Goal: Check status: Check status

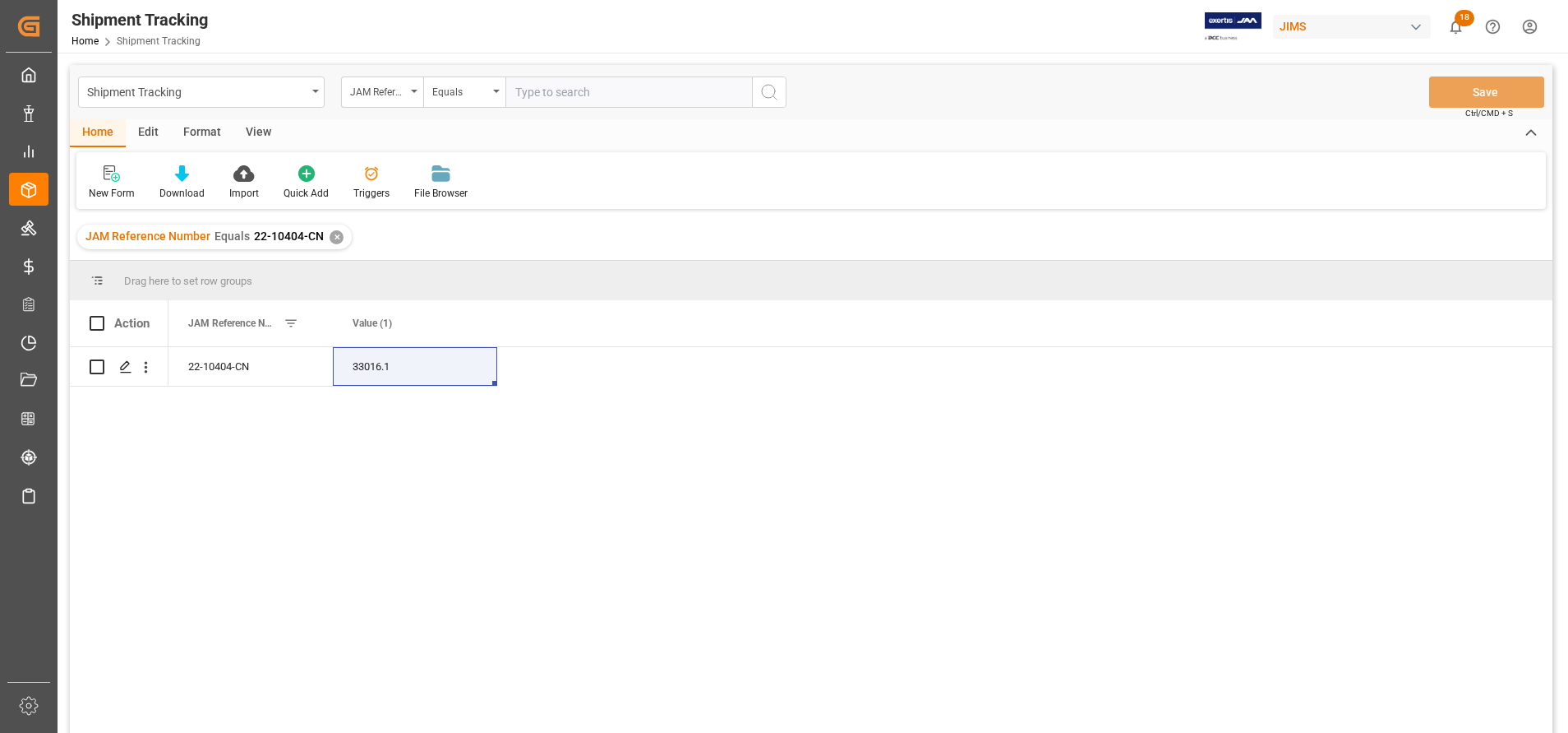
click at [583, 79] on input "text" at bounding box center [628, 92] width 247 height 31
paste input "22-10732-IT"
type input "22-10732-IT"
click at [784, 106] on button "search button" at bounding box center [769, 92] width 35 height 31
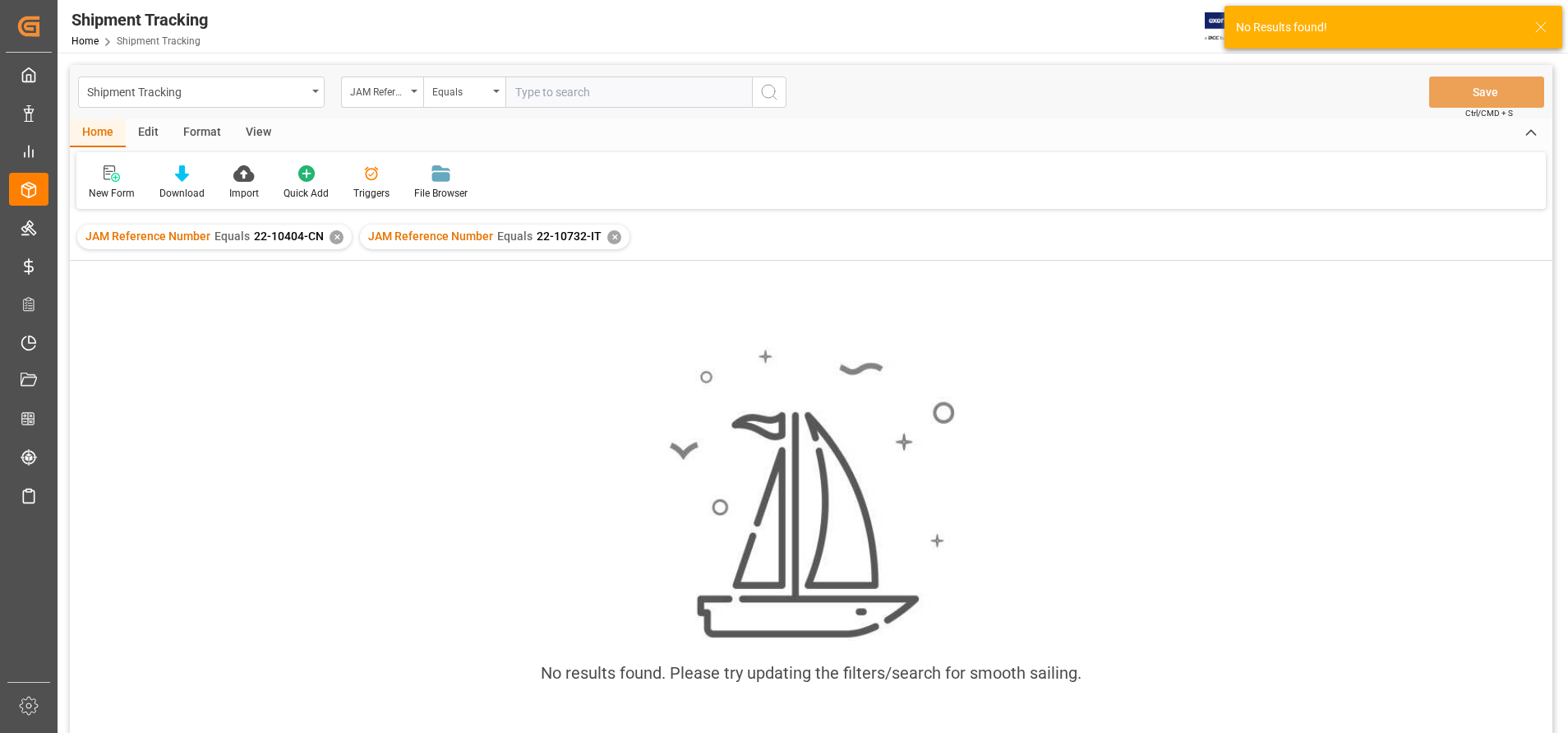
click at [611, 239] on div "✕" at bounding box center [614, 237] width 14 height 14
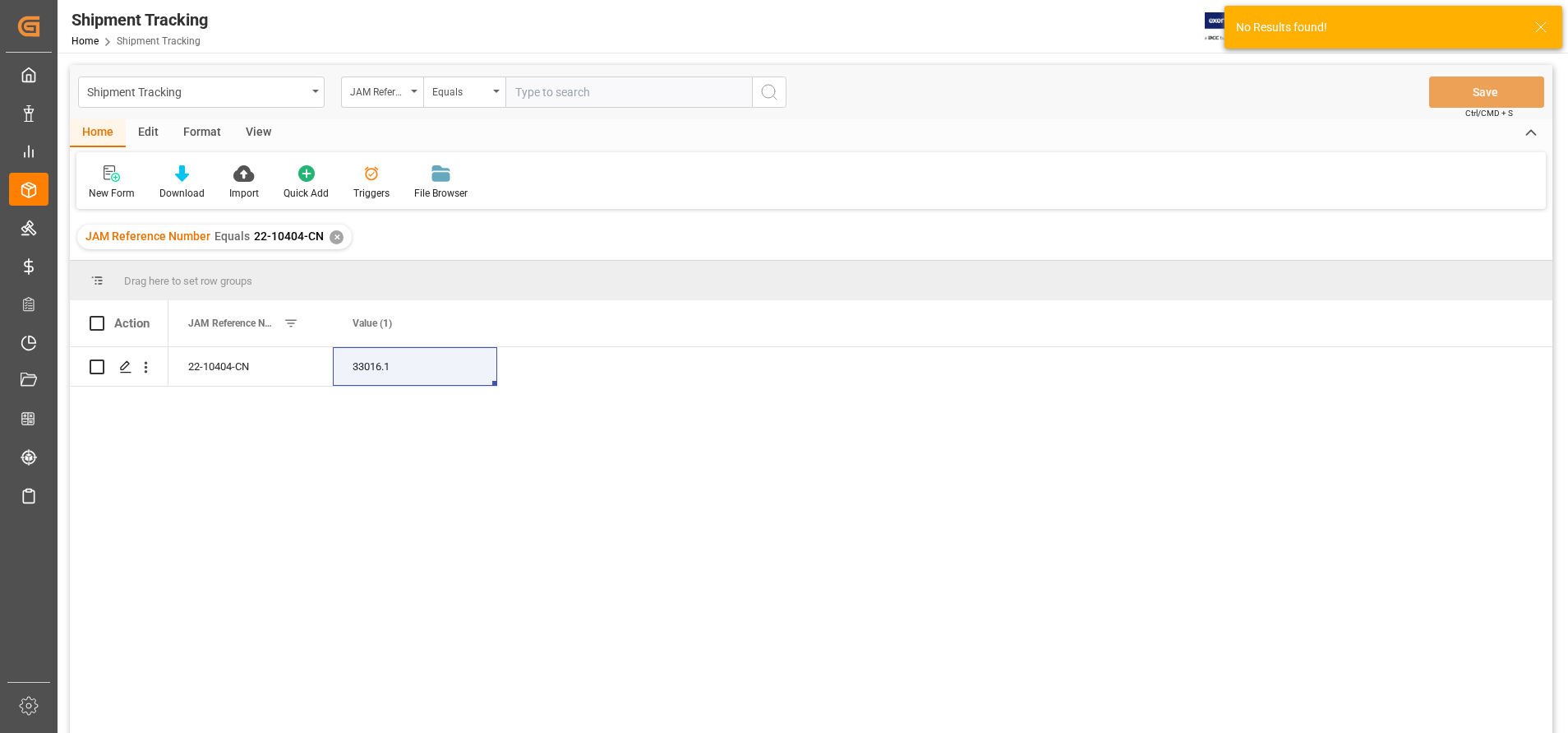
click at [340, 239] on div "✕" at bounding box center [337, 237] width 14 height 14
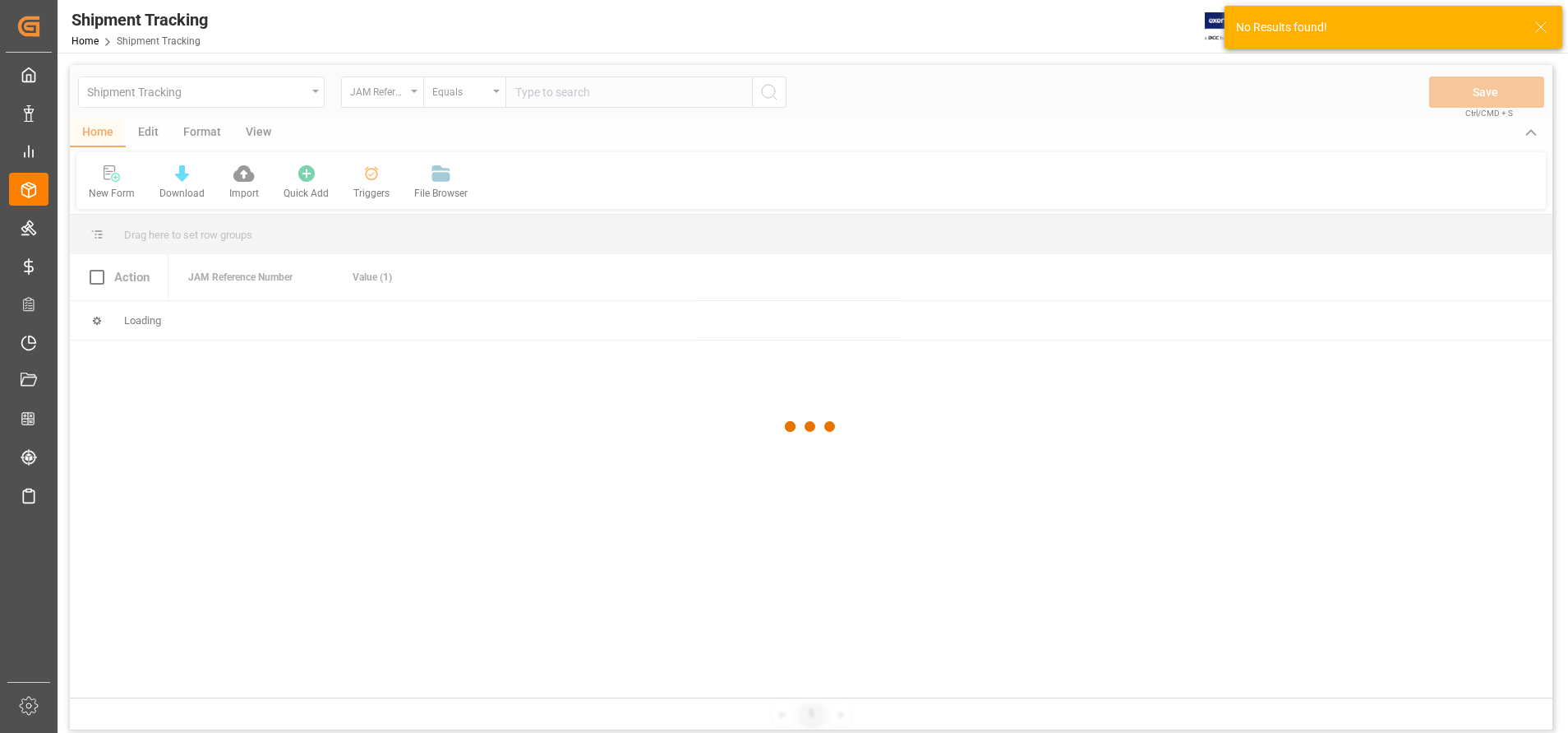
click at [253, 139] on div at bounding box center [810, 426] width 1482 height 722
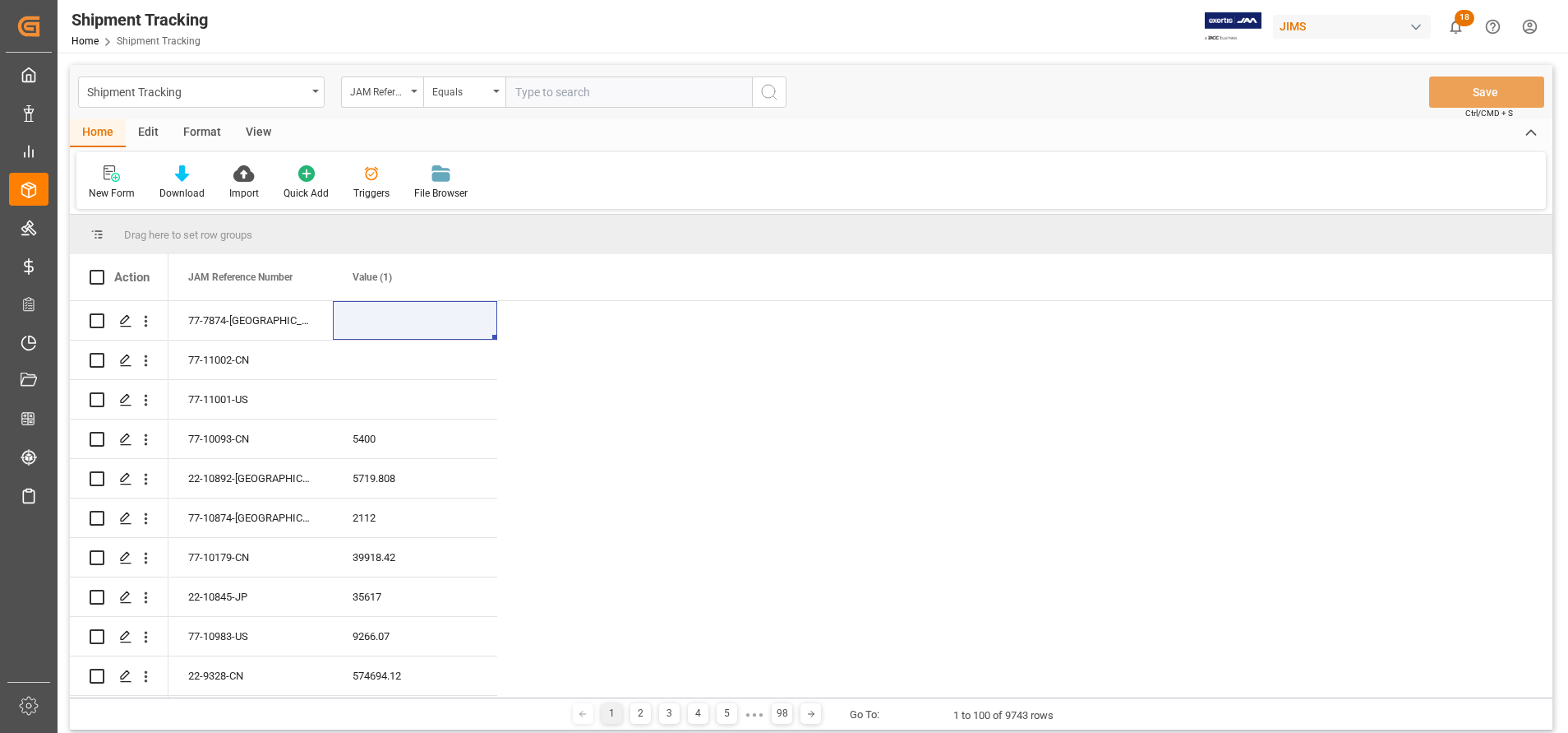
click at [256, 136] on div "View" at bounding box center [259, 133] width 50 height 28
click at [127, 177] on div "Default" at bounding box center [105, 182] width 57 height 37
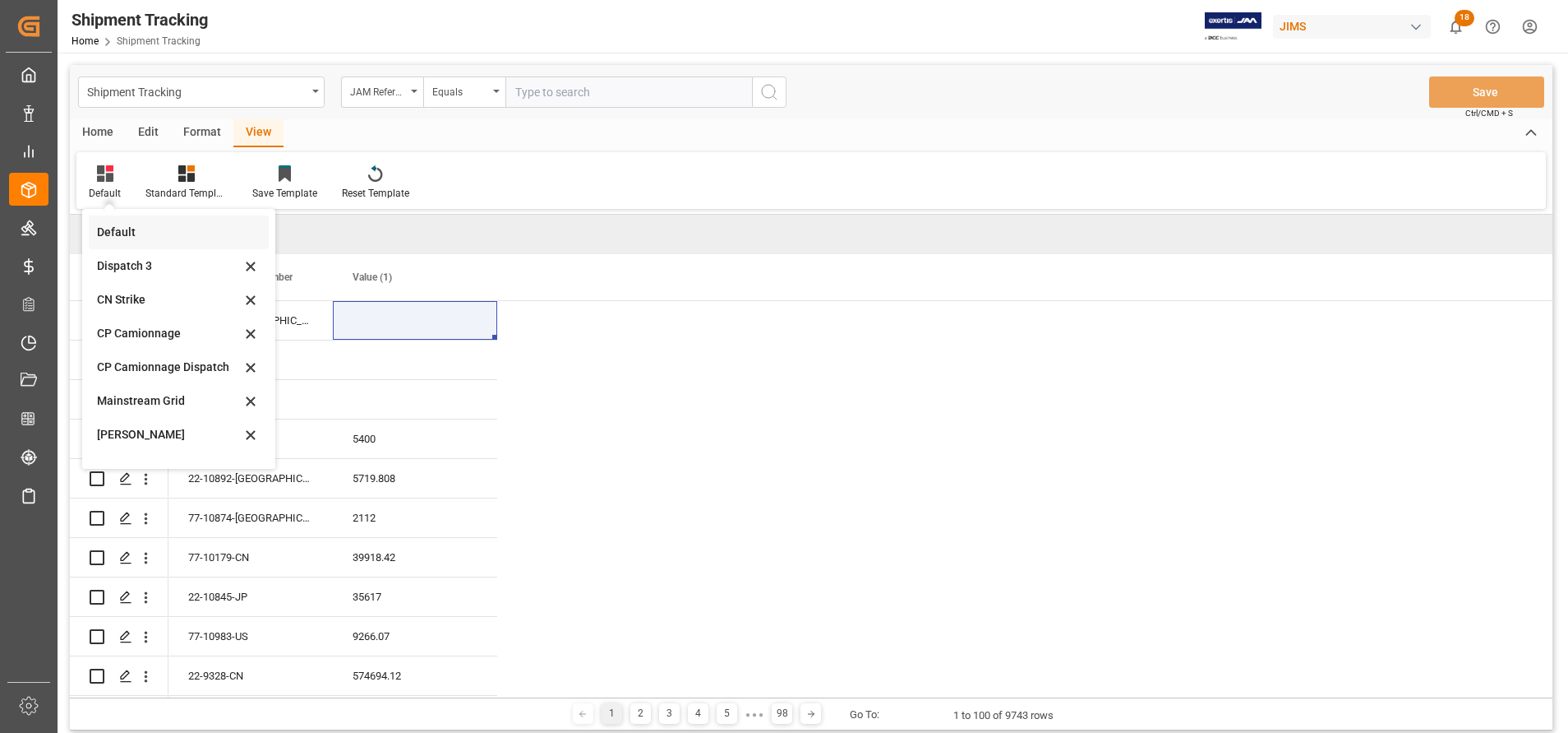
click at [133, 226] on div "Default" at bounding box center [168, 232] width 144 height 17
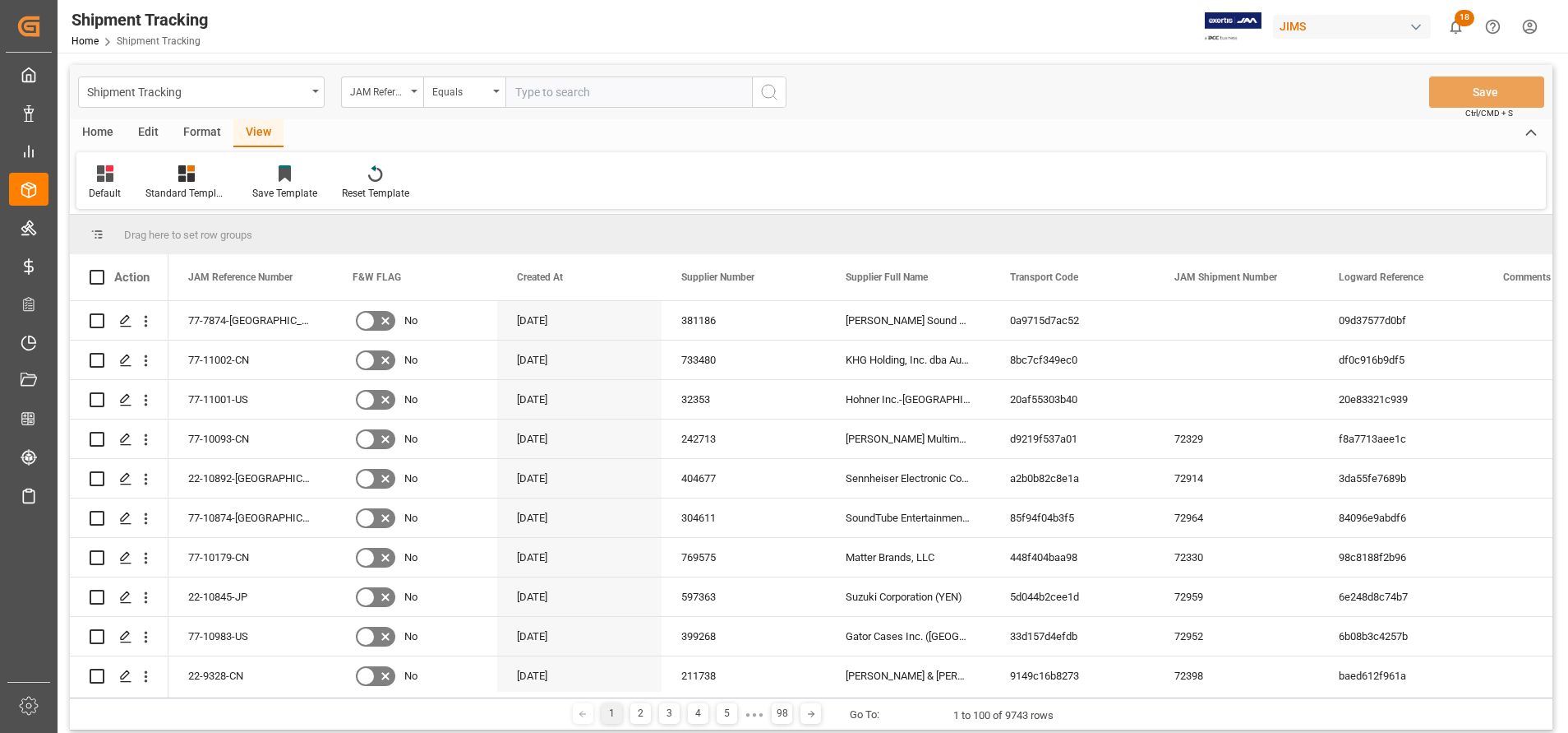
click at [620, 94] on input "text" at bounding box center [628, 92] width 247 height 31
paste input "22-10732-IT"
type input "22-10732-IT"
click at [777, 98] on icon "search button" at bounding box center [769, 92] width 20 height 20
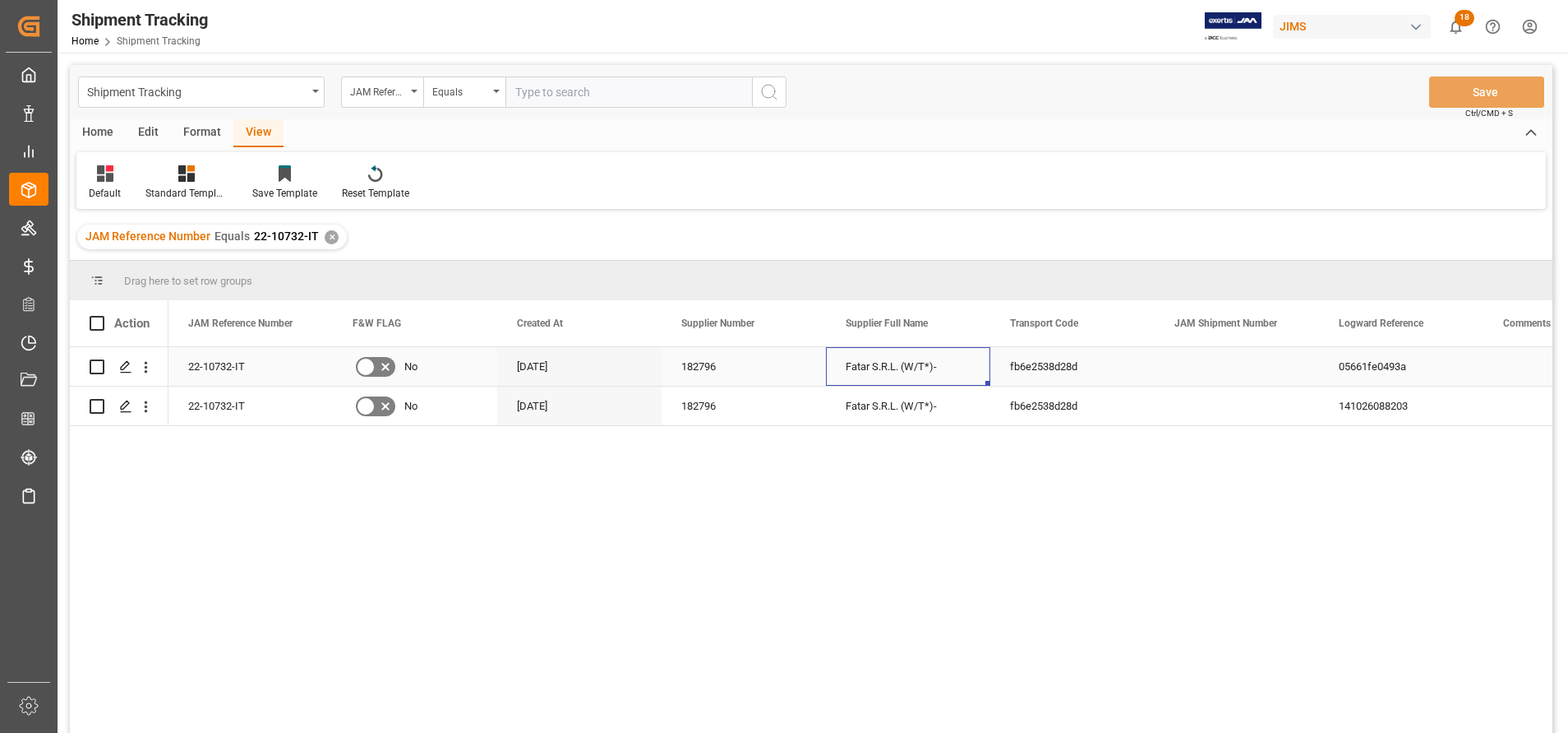
click at [869, 370] on div "Fatar S.R.L. (W/T*)-" at bounding box center [908, 366] width 164 height 38
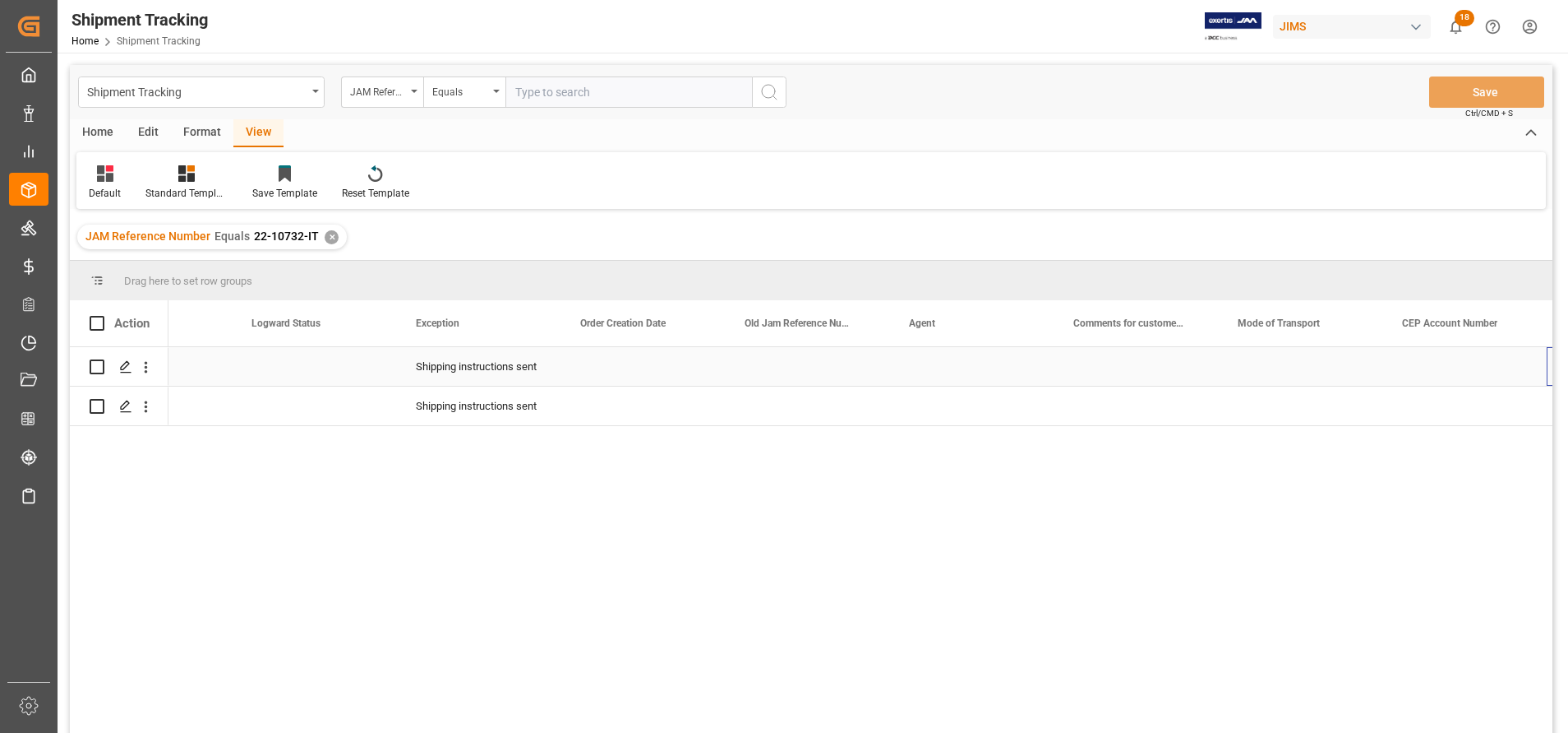
scroll to position [0, 1580]
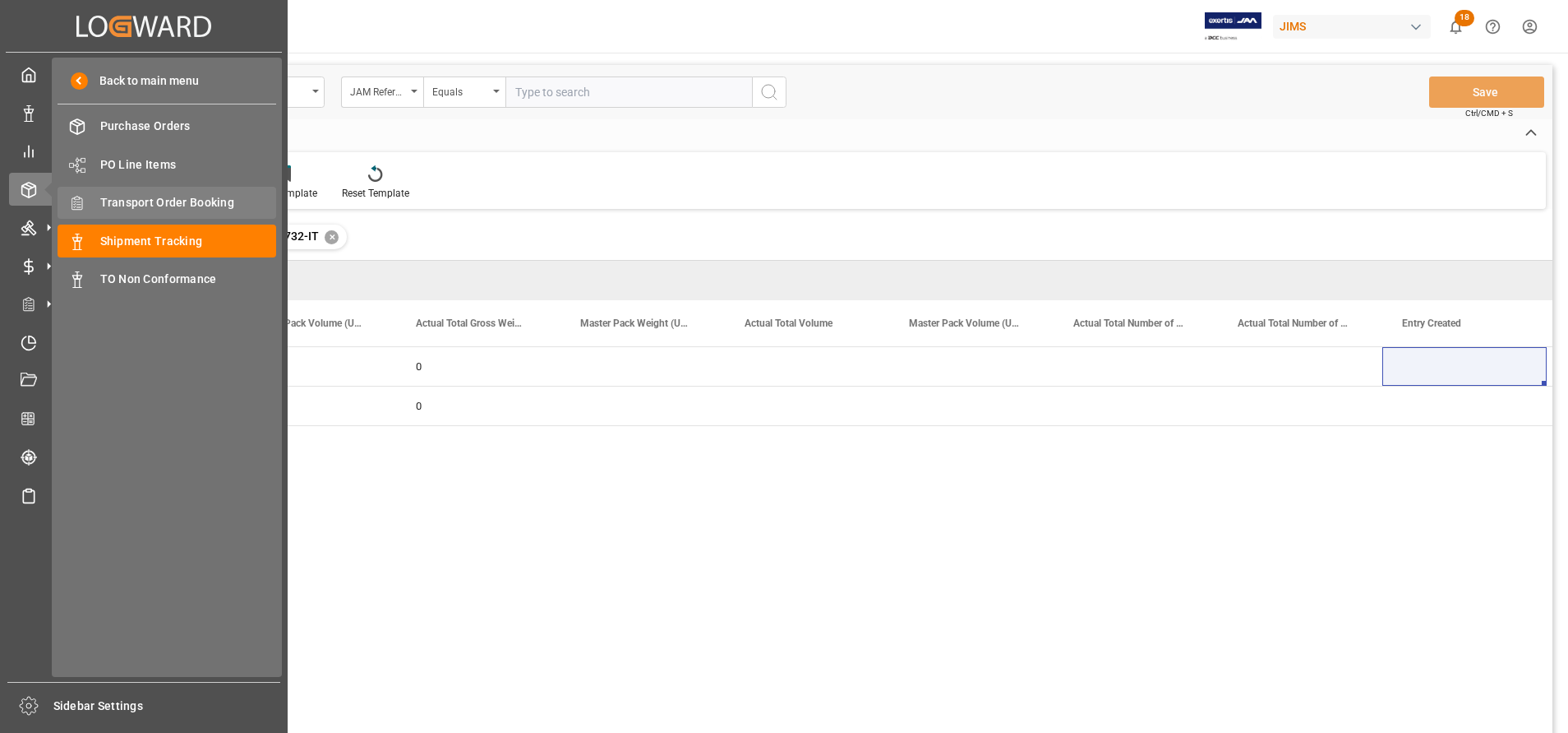
click at [185, 206] on span "Transport Order Booking" at bounding box center [188, 202] width 177 height 17
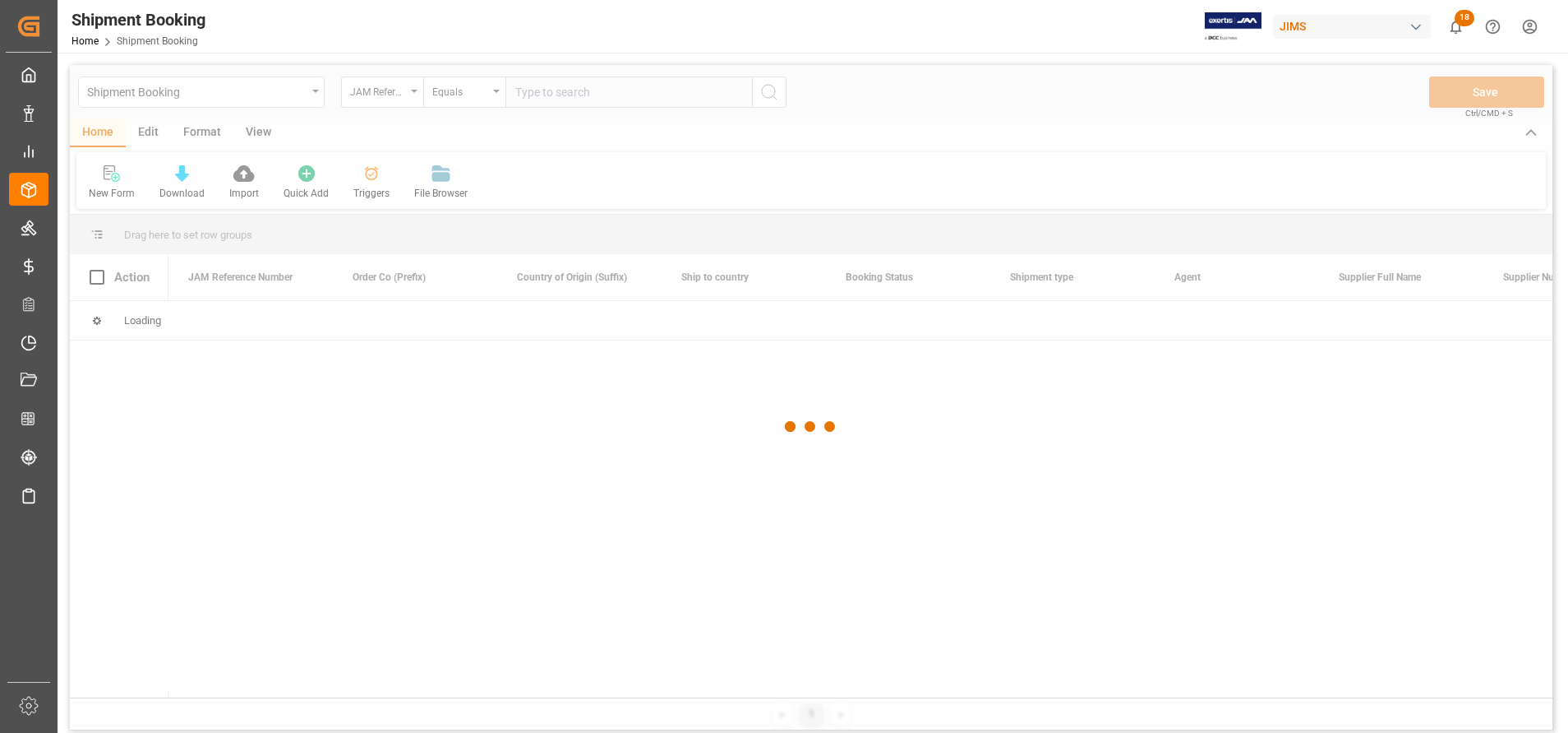
click at [704, 101] on div at bounding box center [810, 426] width 1482 height 722
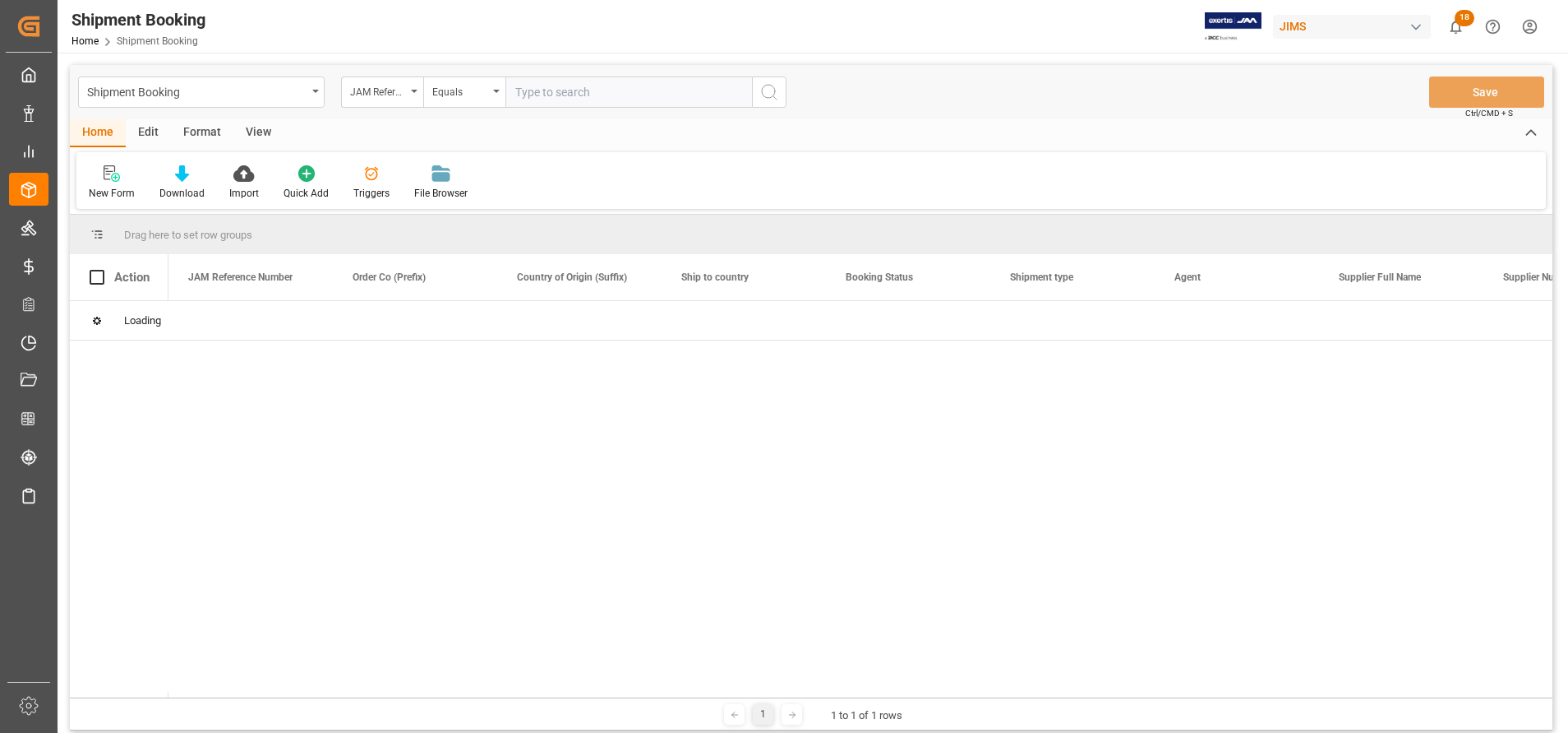
click at [704, 101] on input "text" at bounding box center [628, 92] width 247 height 31
paste input "22-10732-IT"
type input "22-10732-IT"
click at [768, 97] on icon "search button" at bounding box center [769, 92] width 20 height 20
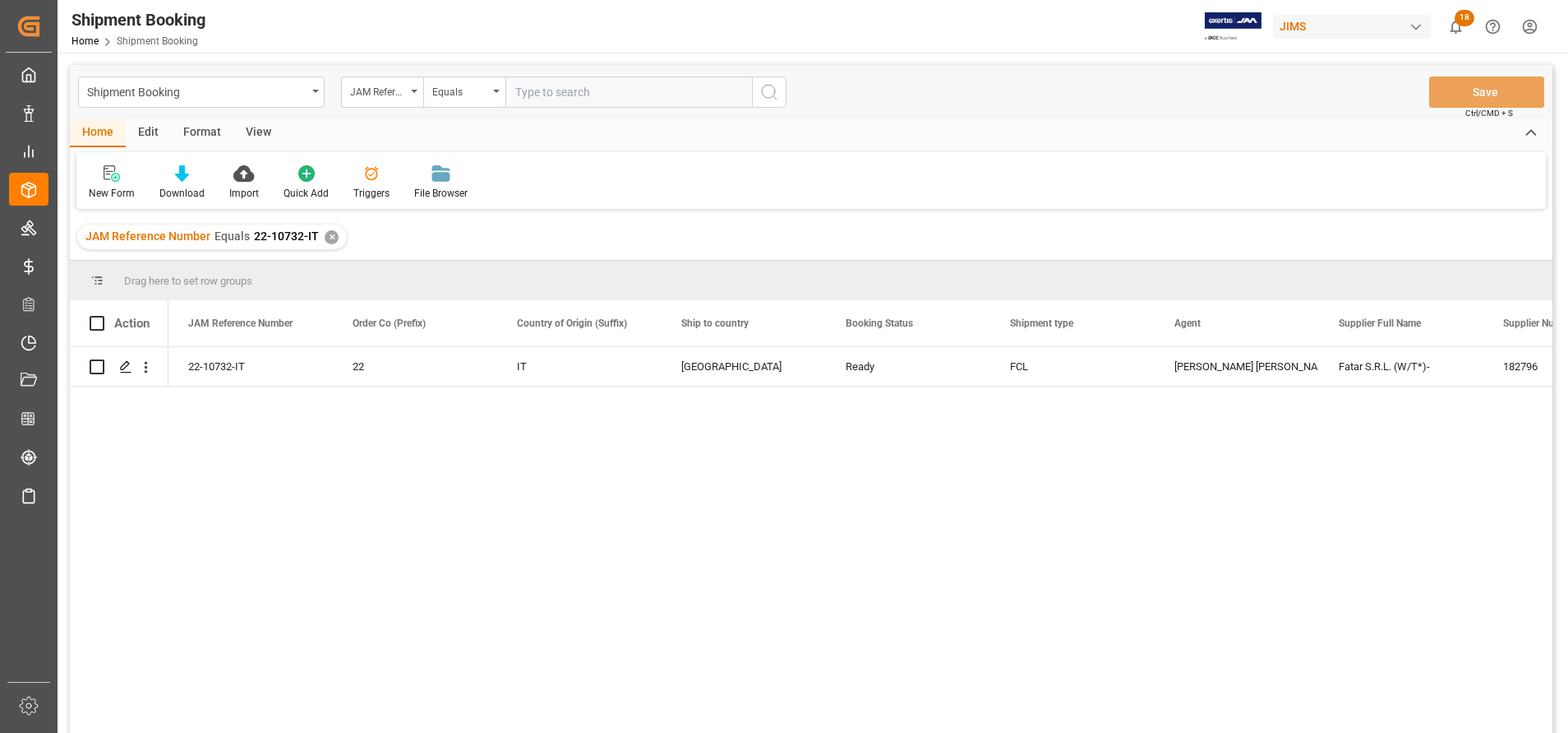
click at [615, 96] on input "text" at bounding box center [628, 92] width 247 height 31
paste input "22-10732-IT"
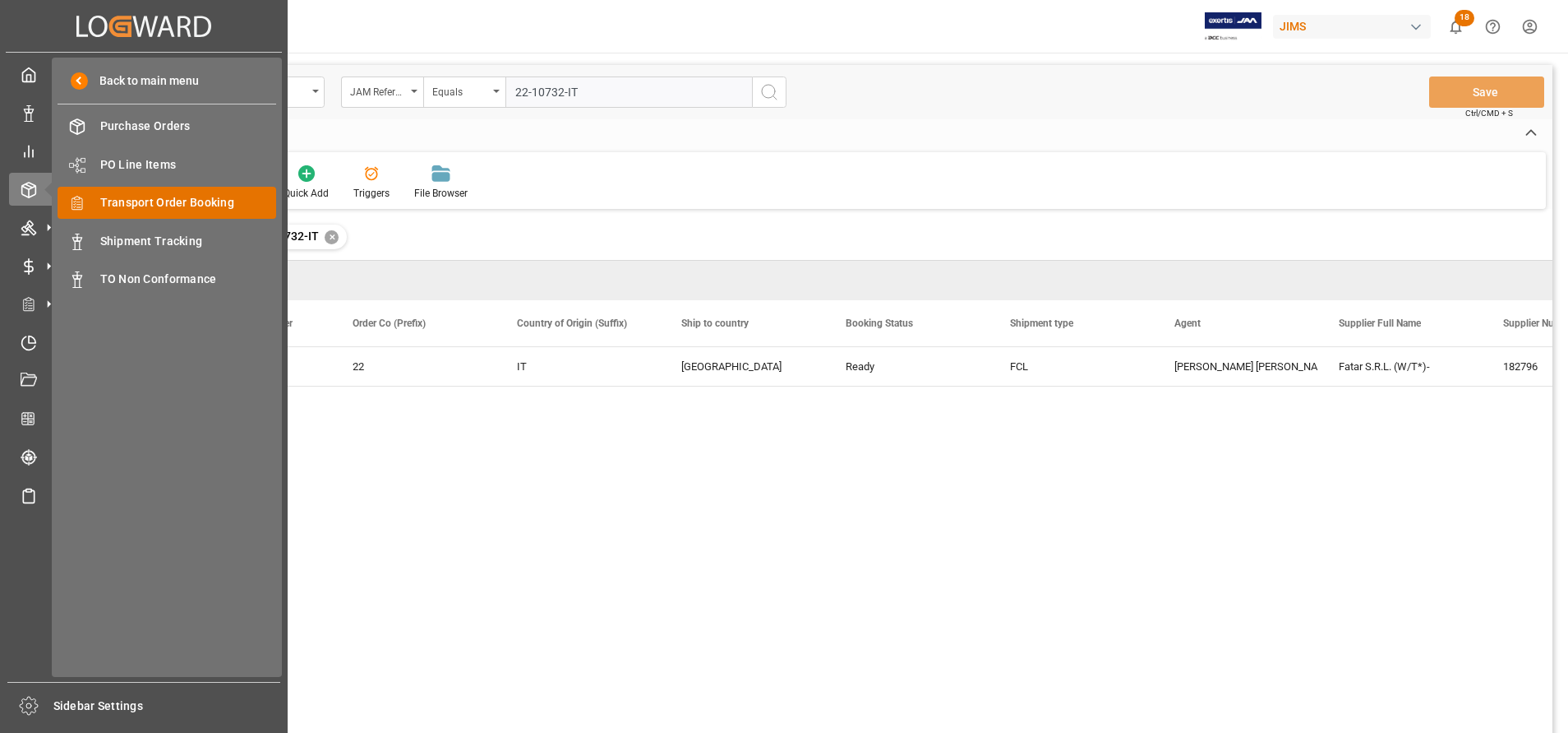
type input "22-10732-IT"
click at [148, 213] on div "Transport Order Booking Transport Order Booking" at bounding box center [167, 202] width 218 height 32
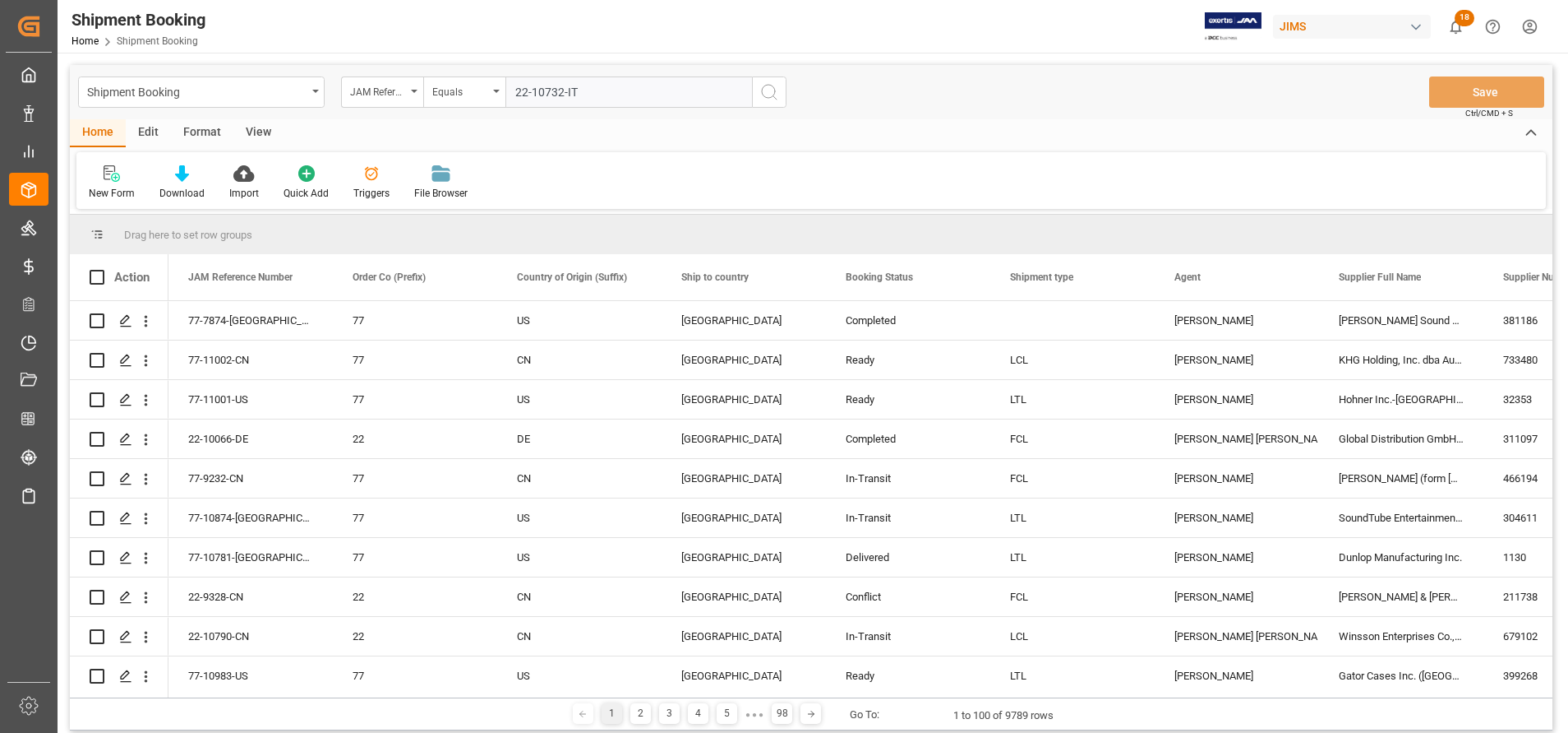
click at [706, 89] on input "22-10732-IT" at bounding box center [628, 92] width 247 height 31
click at [785, 85] on button "search button" at bounding box center [769, 92] width 35 height 31
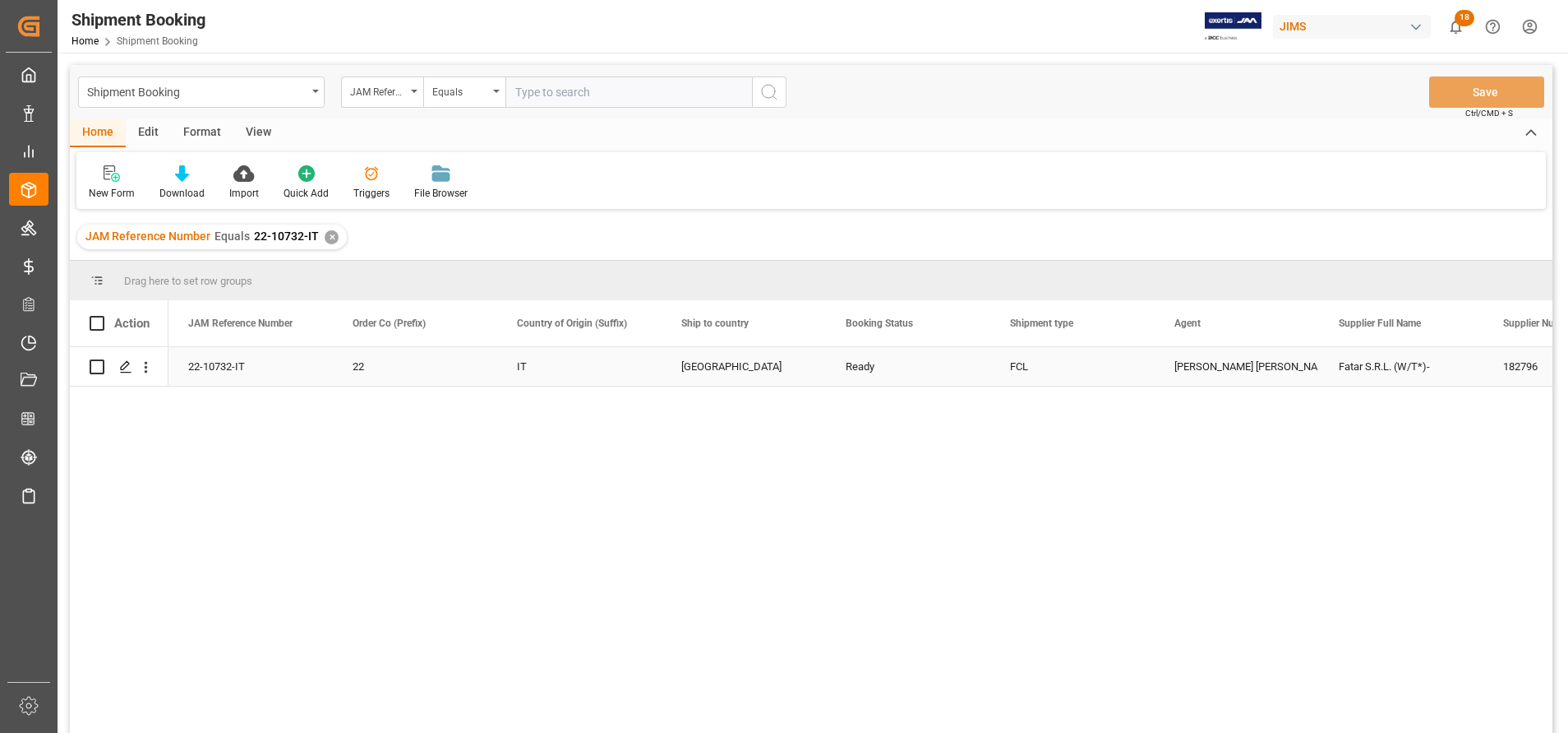
click at [988, 375] on div "Ready" at bounding box center [908, 366] width 164 height 38
